Goal: Check status: Check status

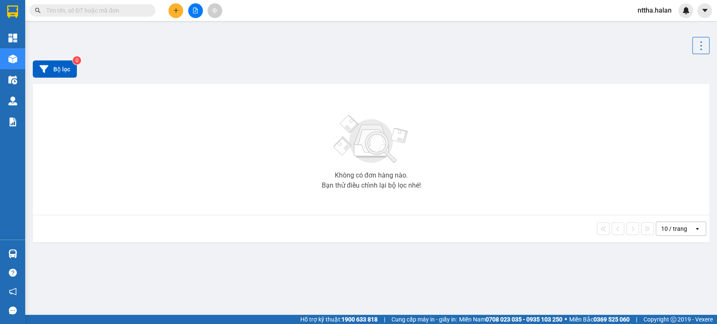
click at [103, 9] on input "text" at bounding box center [95, 10] width 99 height 9
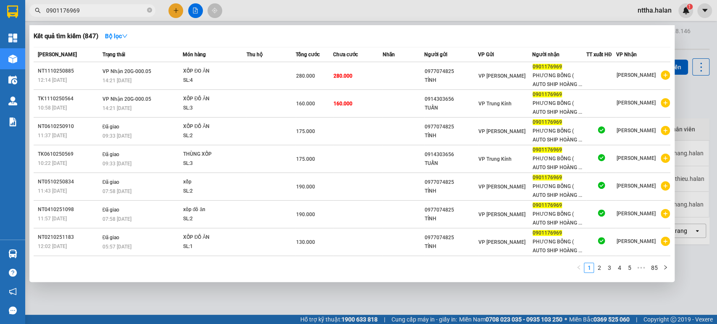
type input "0901176969"
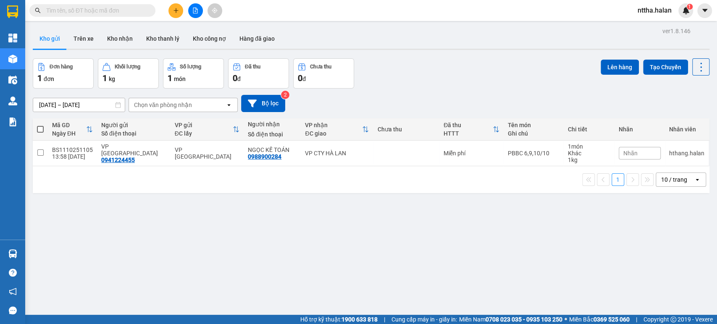
click at [144, 10] on input "text" at bounding box center [95, 10] width 99 height 9
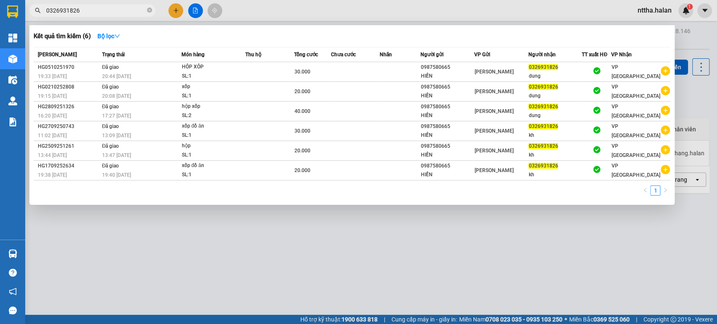
click at [110, 10] on input "0326931826" at bounding box center [95, 10] width 99 height 9
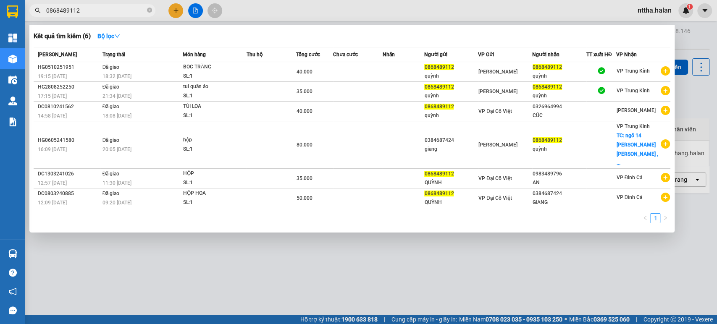
click at [110, 10] on input "0868489112" at bounding box center [95, 10] width 99 height 9
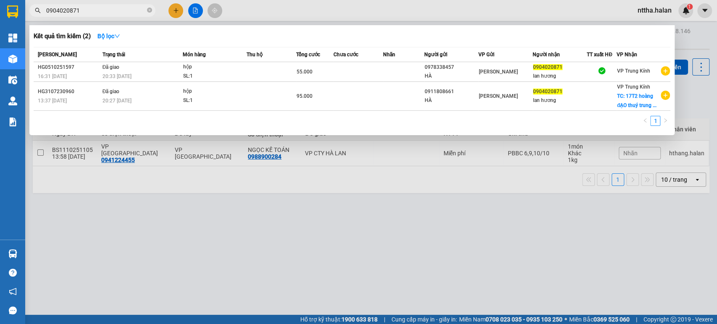
click at [110, 10] on input "0904020871" at bounding box center [95, 10] width 99 height 9
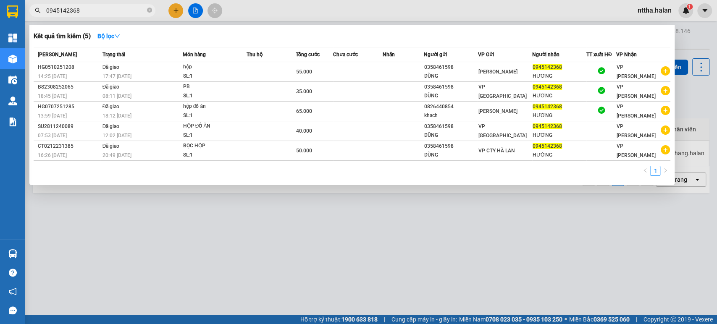
click at [110, 10] on input "0945142368" at bounding box center [95, 10] width 99 height 9
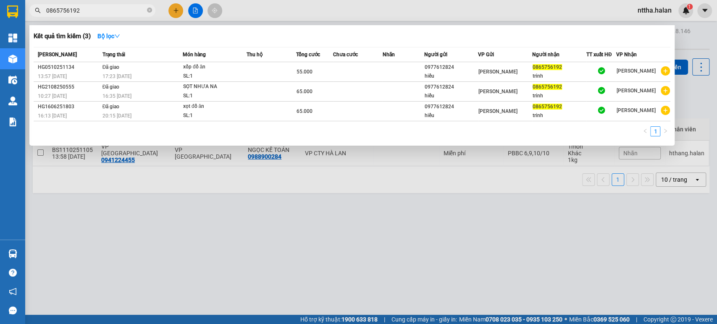
click at [110, 10] on input "0865756192" at bounding box center [95, 10] width 99 height 9
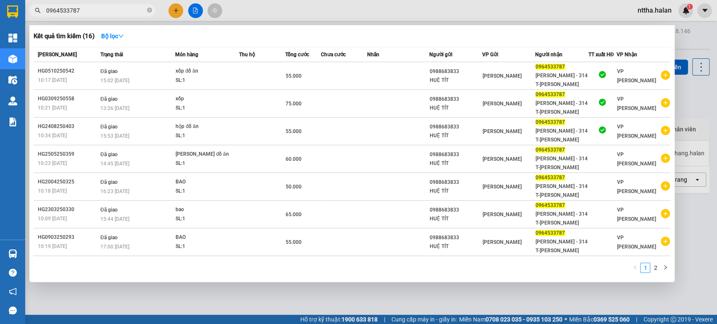
click at [110, 10] on input "0964533787" at bounding box center [95, 10] width 99 height 9
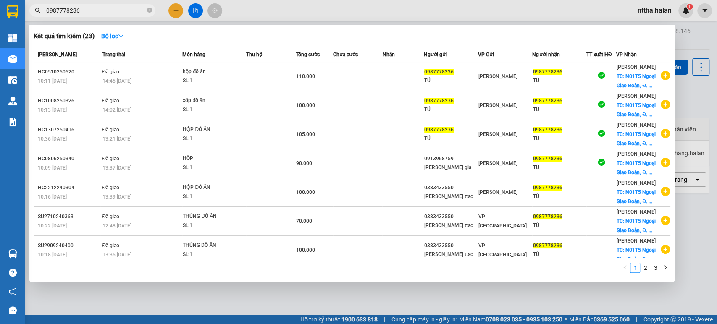
click at [120, 14] on input "0987778236" at bounding box center [95, 10] width 99 height 9
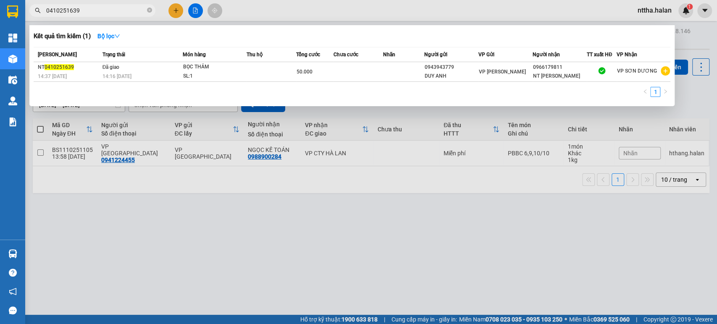
click at [120, 14] on input "0410251639" at bounding box center [95, 10] width 99 height 9
click at [120, 14] on input "0510250999" at bounding box center [95, 10] width 99 height 9
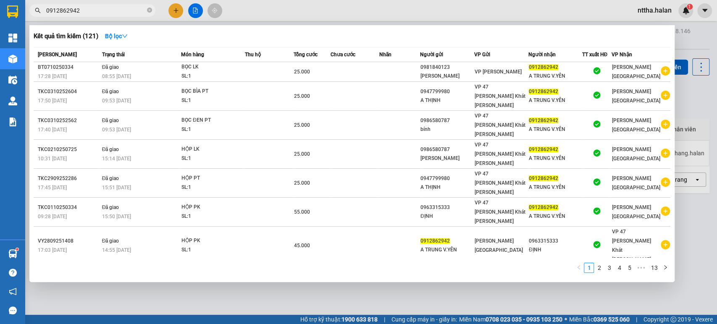
click at [81, 9] on input "0912862942" at bounding box center [95, 10] width 99 height 9
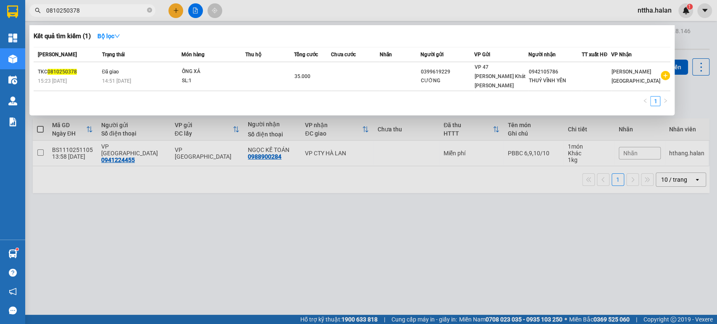
click at [137, 8] on input "0810250378" at bounding box center [95, 10] width 99 height 9
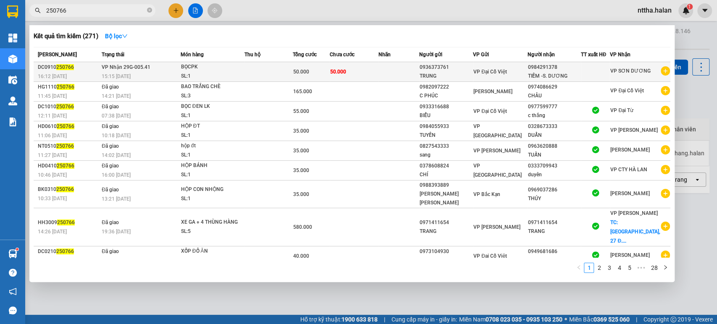
type input "250766"
click at [150, 73] on div "15:15 [DATE]" at bounding box center [141, 76] width 78 height 9
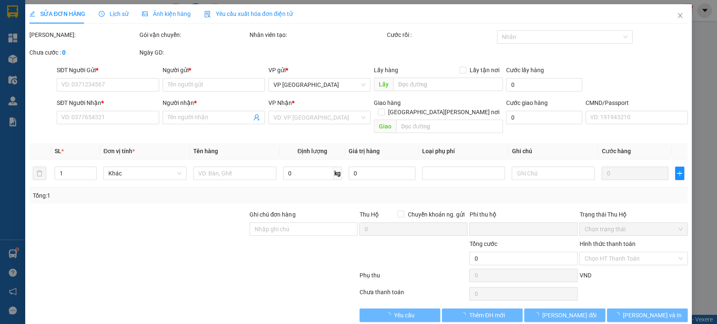
click at [121, 11] on span "Lịch sử" at bounding box center [114, 14] width 30 height 7
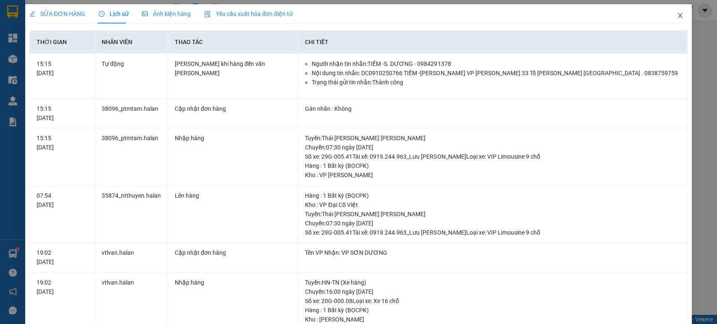
click at [677, 15] on icon "close" at bounding box center [680, 15] width 7 height 7
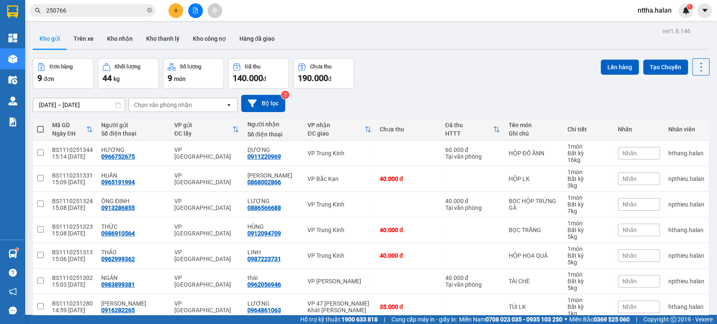
click at [417, 78] on div "Đơn hàng 9 đơn [PERSON_NAME] 44 kg Số [PERSON_NAME] 9 món Đã thu 140.000 [PERSO…" at bounding box center [371, 73] width 677 height 30
click at [115, 10] on input "250766" at bounding box center [95, 10] width 99 height 9
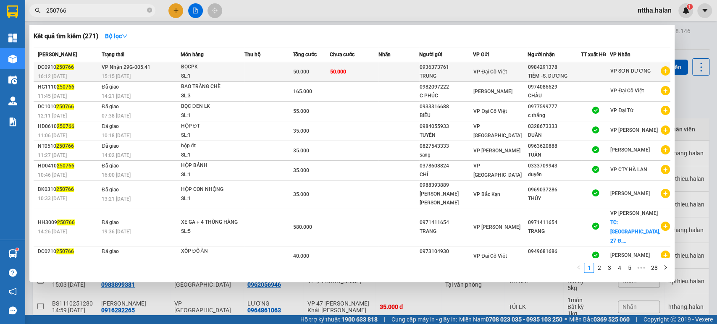
click at [168, 71] on td "[PERSON_NAME] 29G-005.41 15:15 [DATE]" at bounding box center [140, 72] width 81 height 20
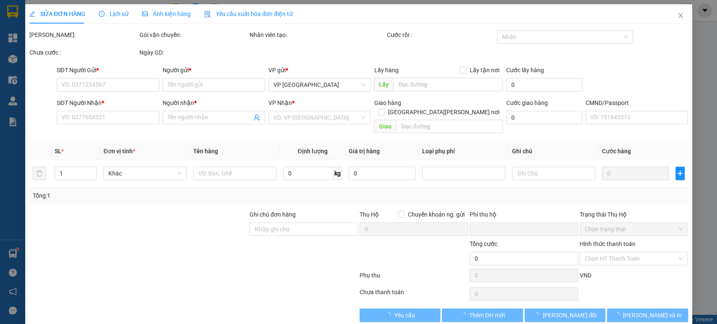
type input "0936373761"
type input "TRUNG"
type input "0984291378"
type input "TIỀM -S. DƯƠNG"
type input "0"
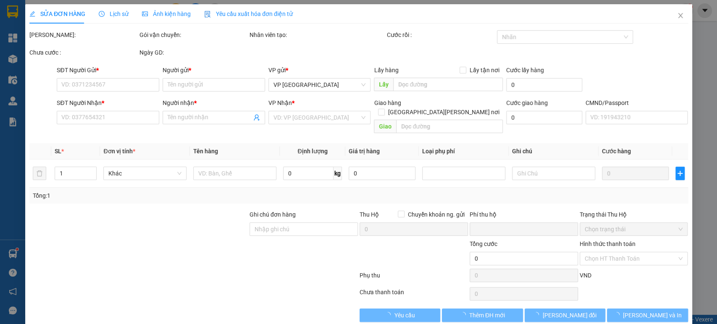
type input "50.000"
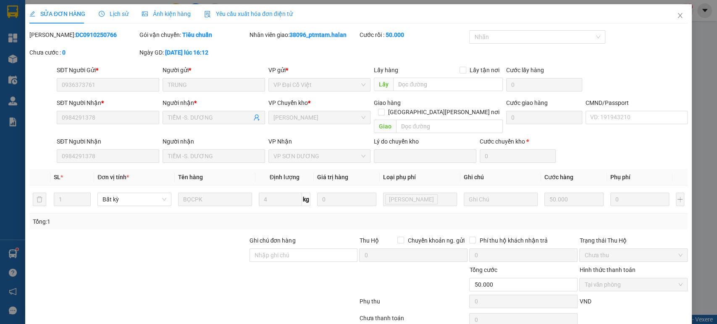
click at [108, 12] on span "Lịch sử" at bounding box center [114, 14] width 30 height 7
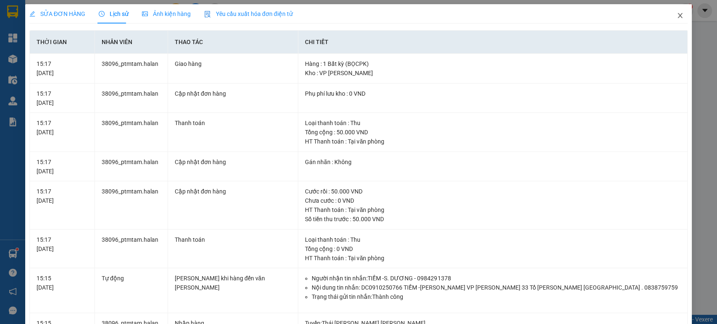
click at [677, 16] on icon "close" at bounding box center [680, 15] width 7 height 7
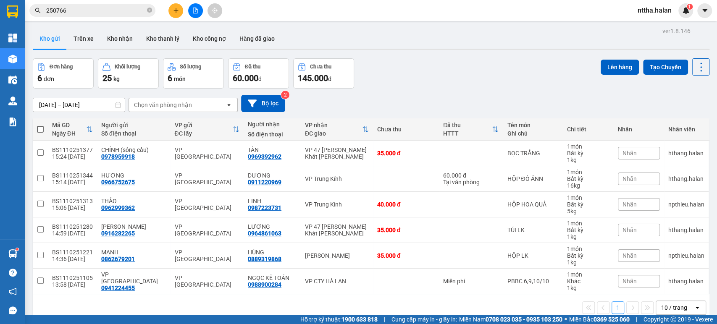
click at [111, 9] on input "250766" at bounding box center [95, 10] width 99 height 9
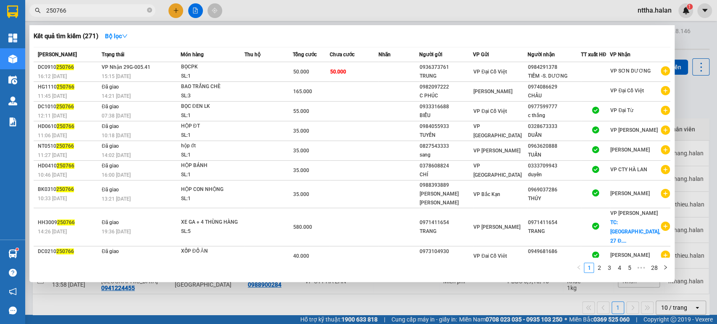
click at [111, 9] on input "250766" at bounding box center [95, 10] width 99 height 9
paste input "0610252378"
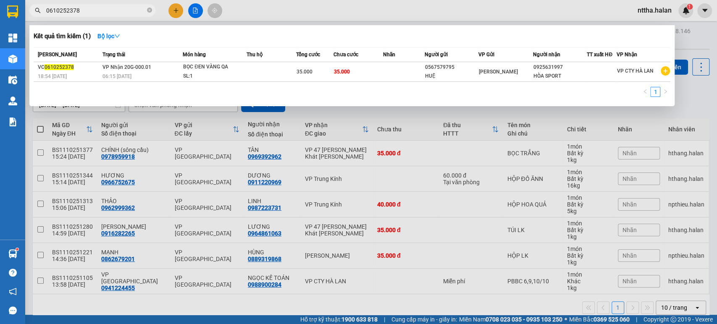
click at [92, 11] on input "0610252378" at bounding box center [95, 10] width 99 height 9
paste input "510251971"
type input "0510251971"
